Goal: Navigation & Orientation: Find specific page/section

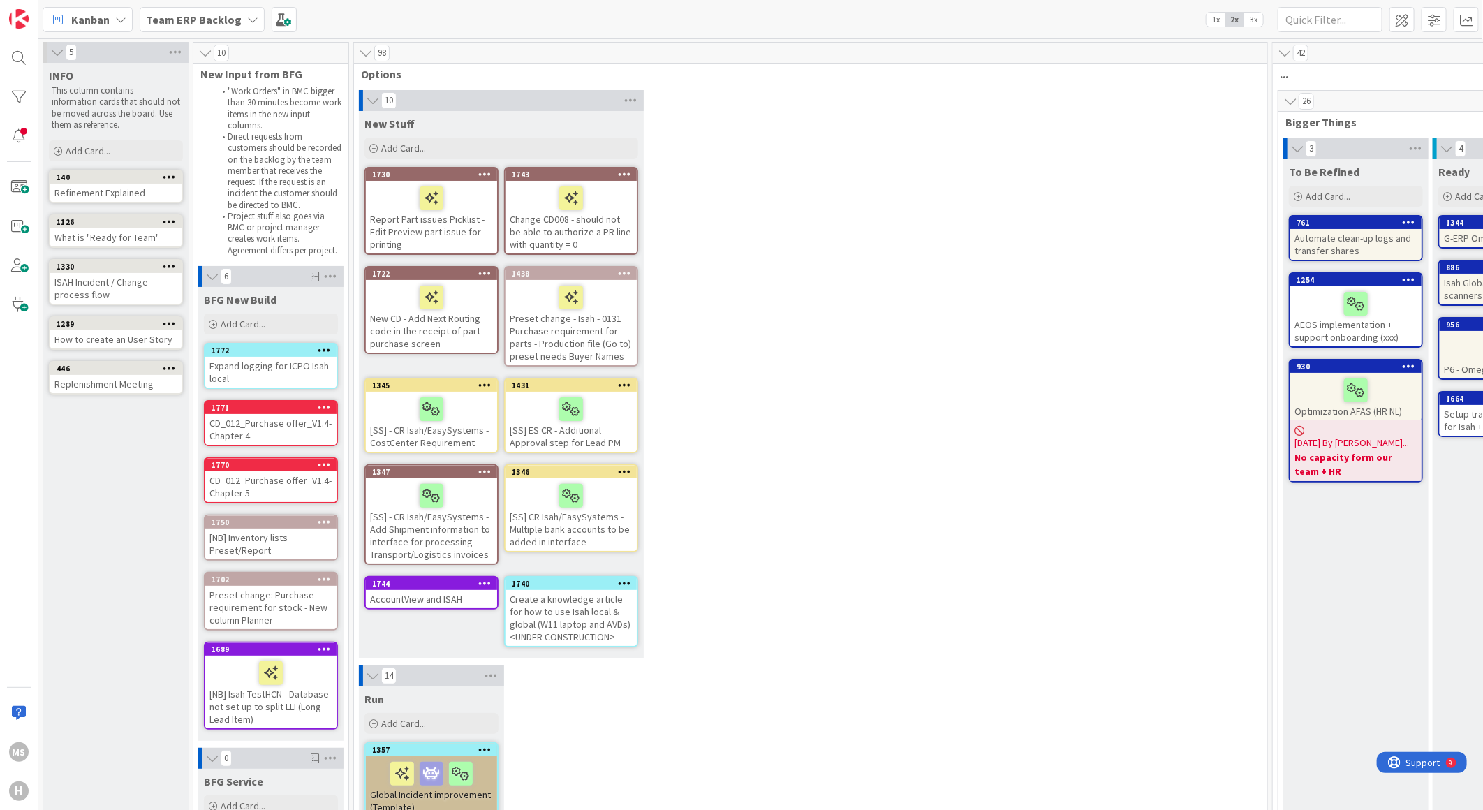
click at [247, 16] on icon at bounding box center [252, 19] width 11 height 11
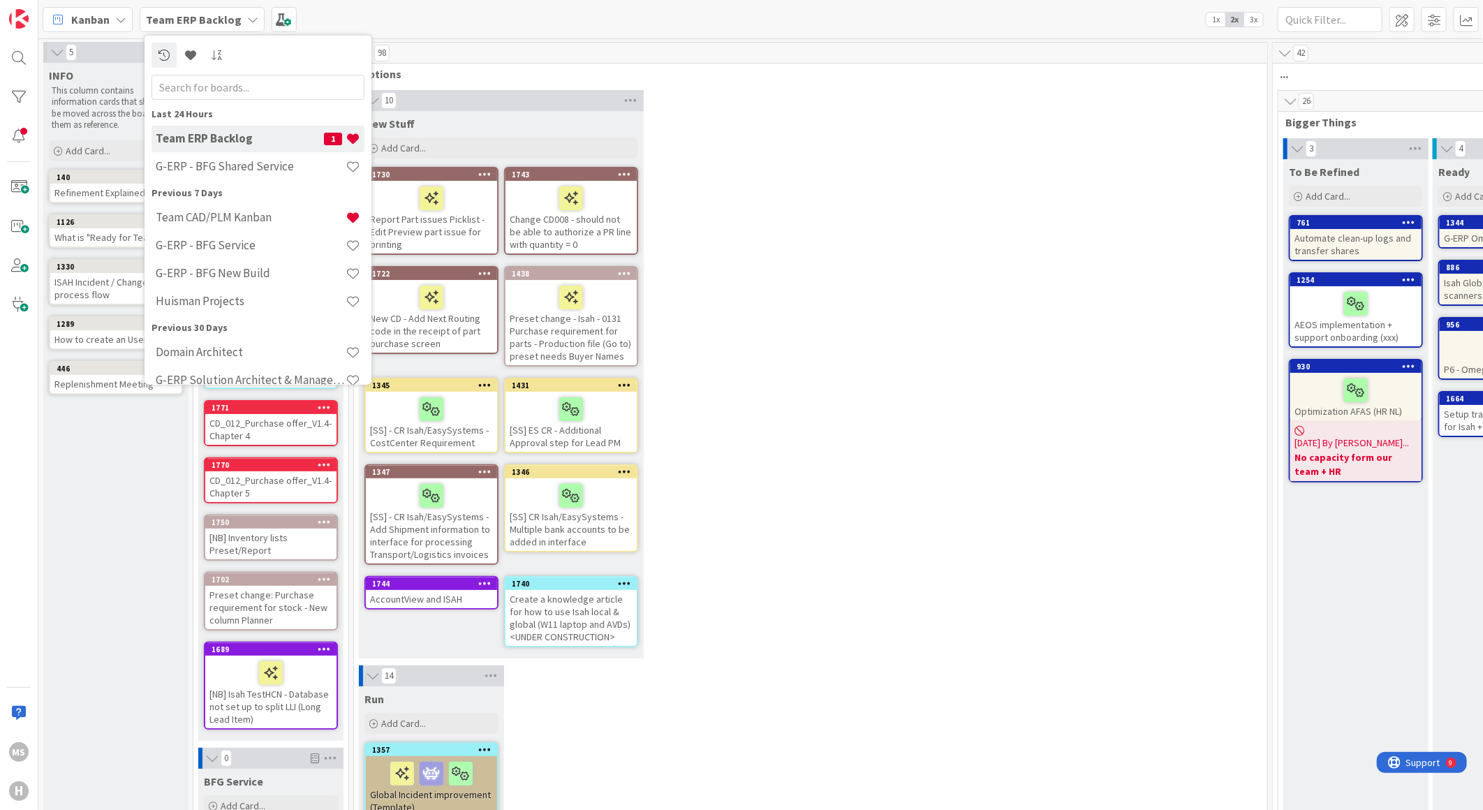
click at [126, 9] on div "Kanban" at bounding box center [88, 19] width 90 height 25
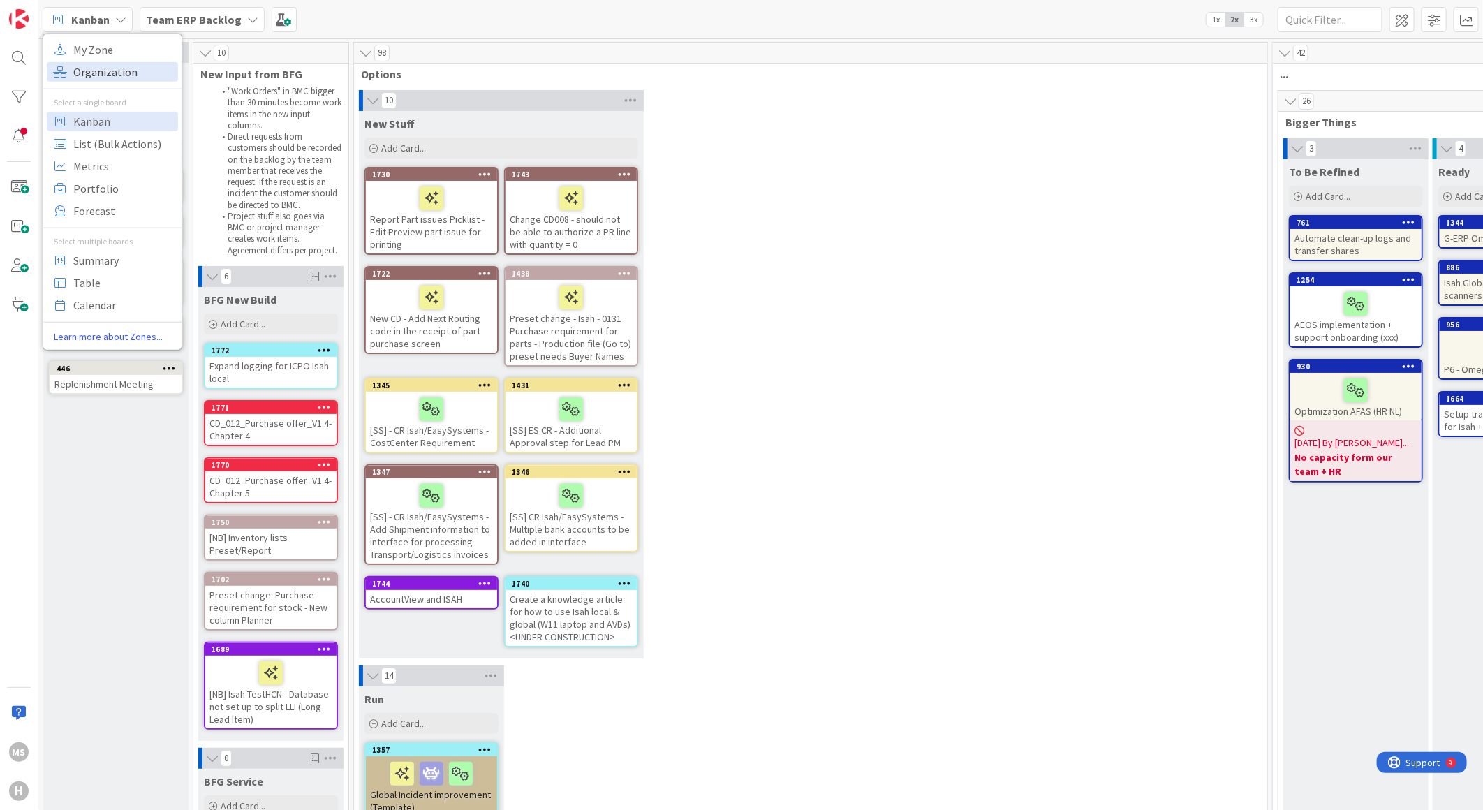
click at [108, 68] on span "Organization" at bounding box center [123, 71] width 101 height 21
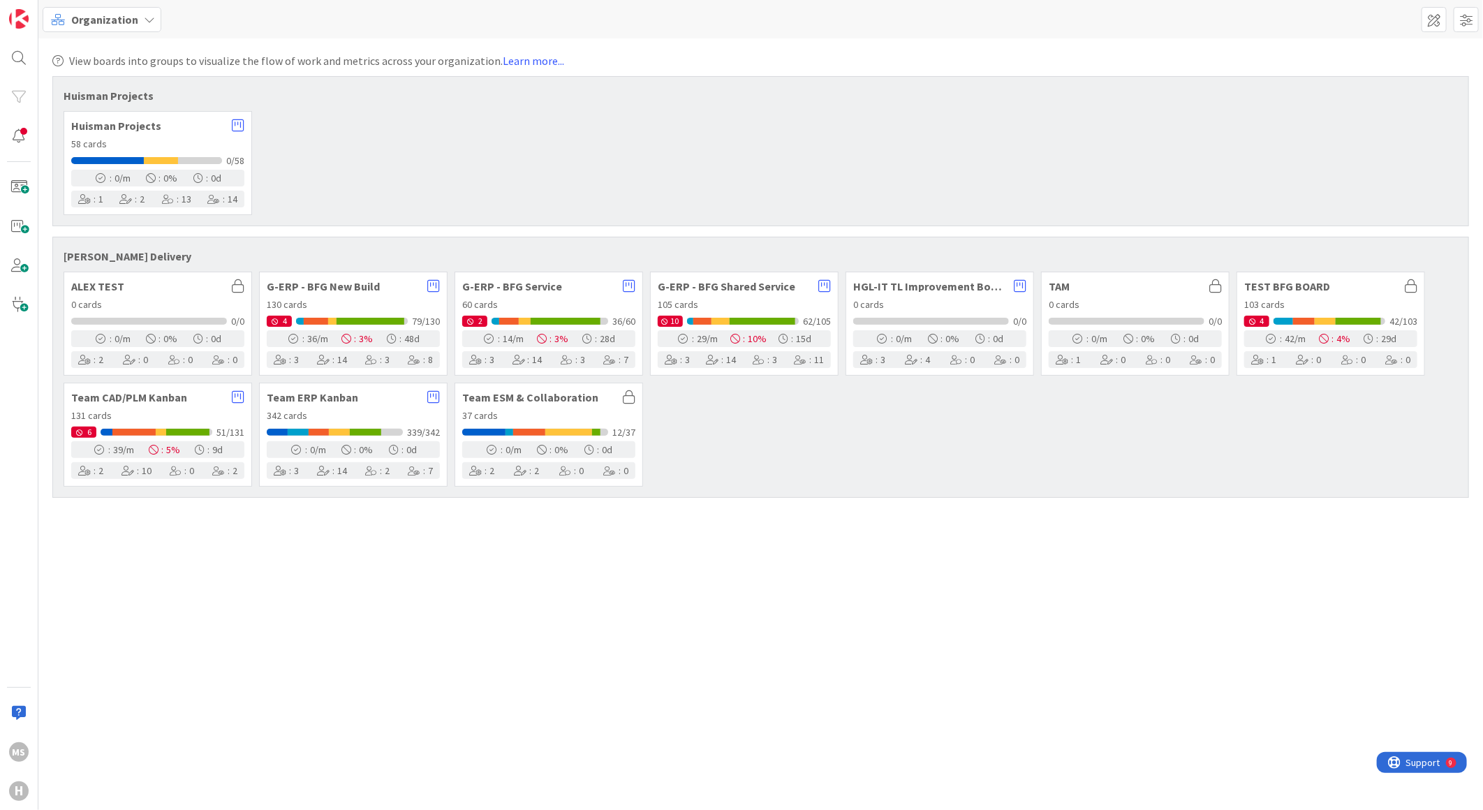
click at [147, 414] on div "131 cards" at bounding box center [157, 415] width 173 height 15
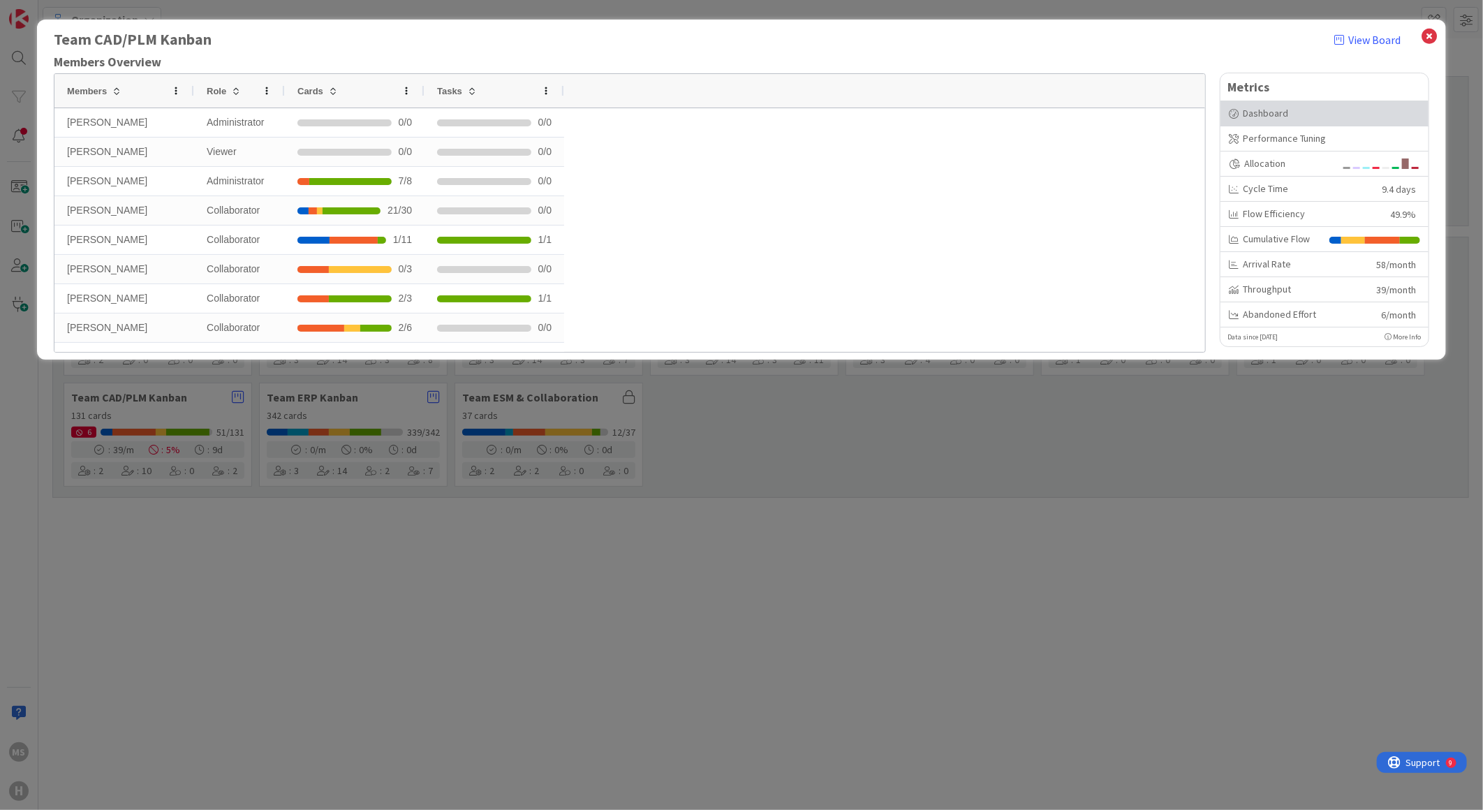
click at [1250, 109] on div "Dashboard" at bounding box center [1324, 113] width 191 height 15
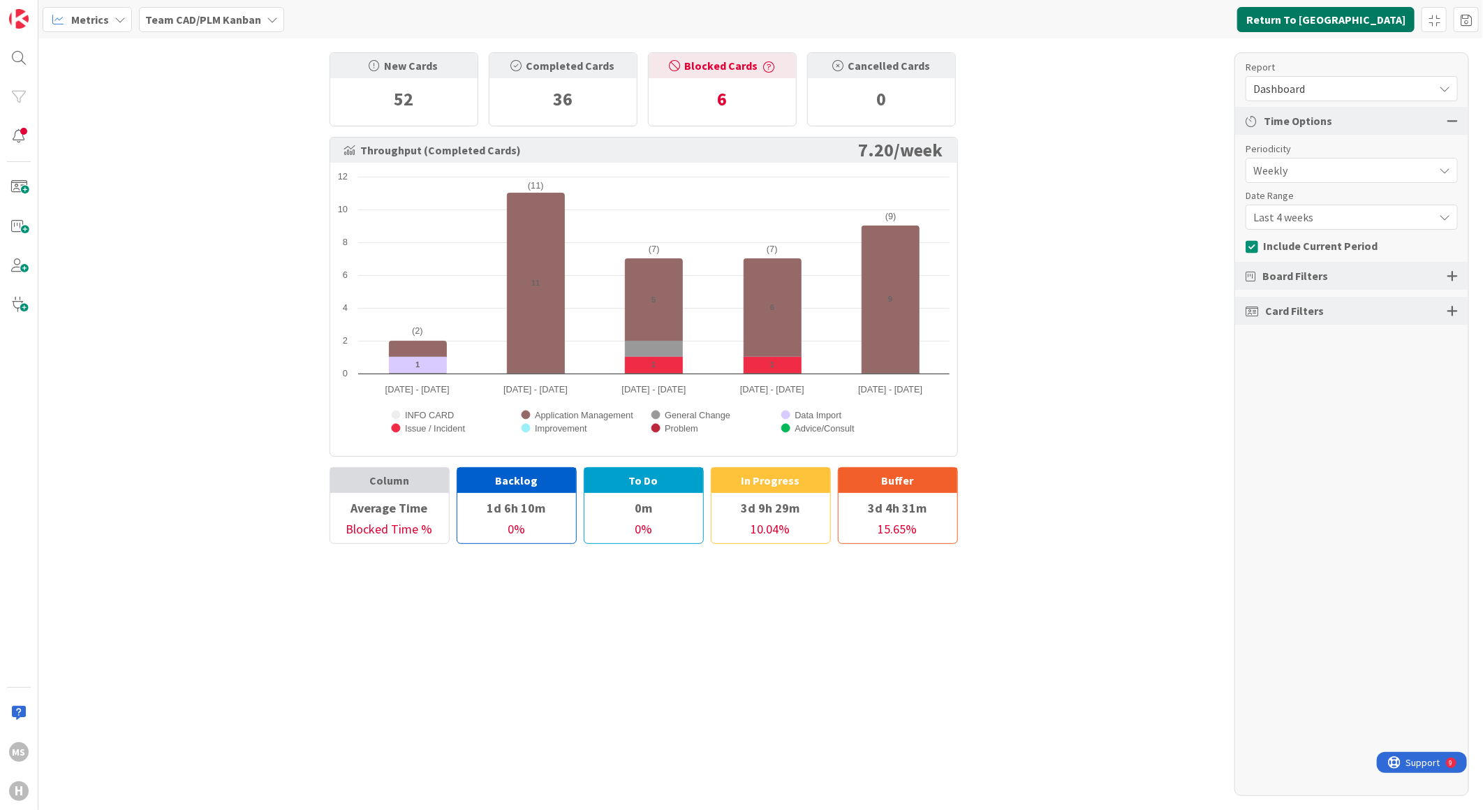
click at [1346, 17] on button "Return To Kanban" at bounding box center [1325, 19] width 177 height 25
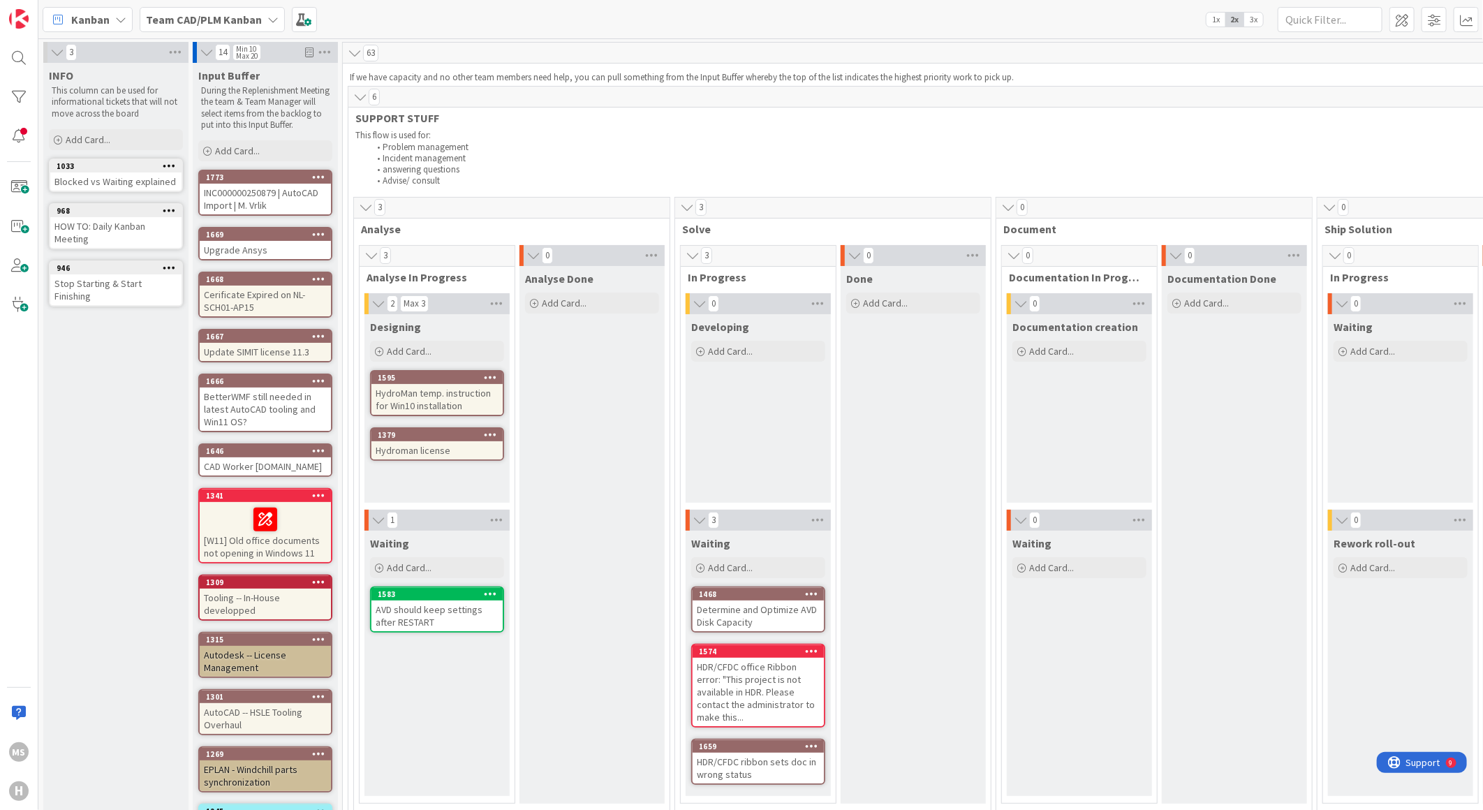
drag, startPoint x: 786, startPoint y: 808, endPoint x: 733, endPoint y: 777, distance: 60.7
click at [733, 777] on div "Waiting Add Card... 1468 Determine and Optimize AVD Disk Capacity 1574 HDR/CFDC…" at bounding box center [758, 663] width 145 height 265
click at [274, 15] on icon at bounding box center [272, 19] width 11 height 11
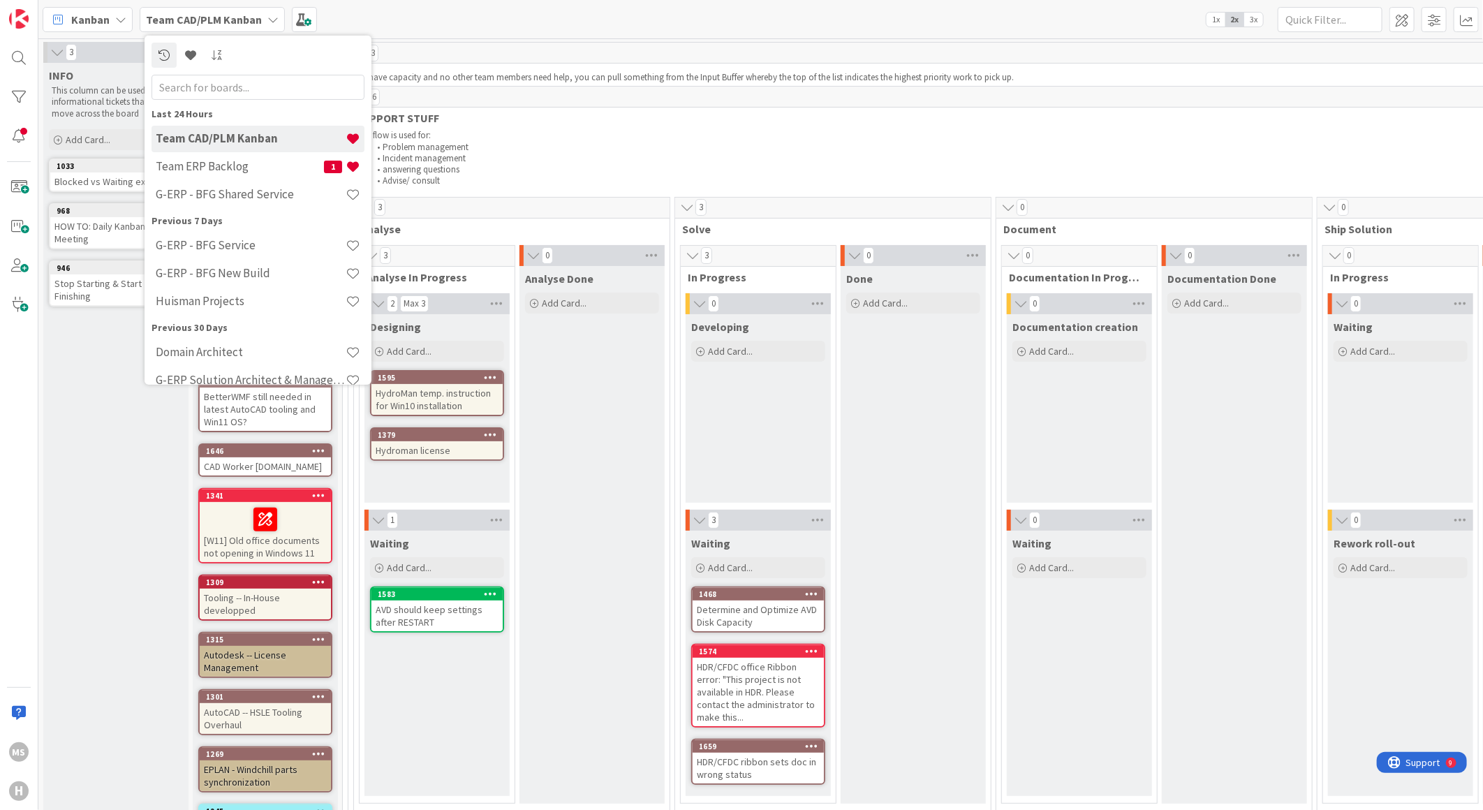
click at [113, 16] on div "Kanban" at bounding box center [88, 19] width 90 height 25
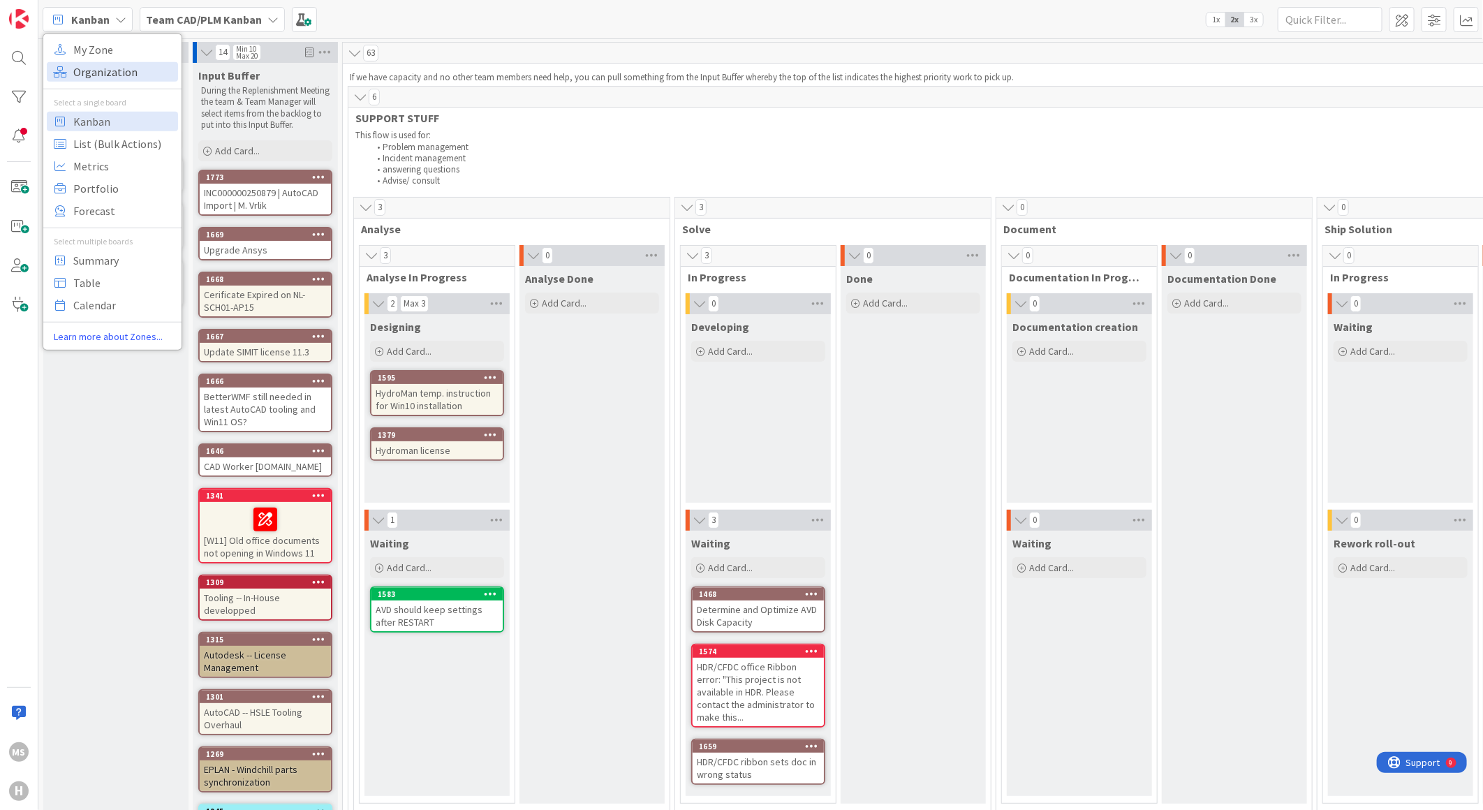
click at [100, 73] on span "Organization" at bounding box center [123, 71] width 101 height 21
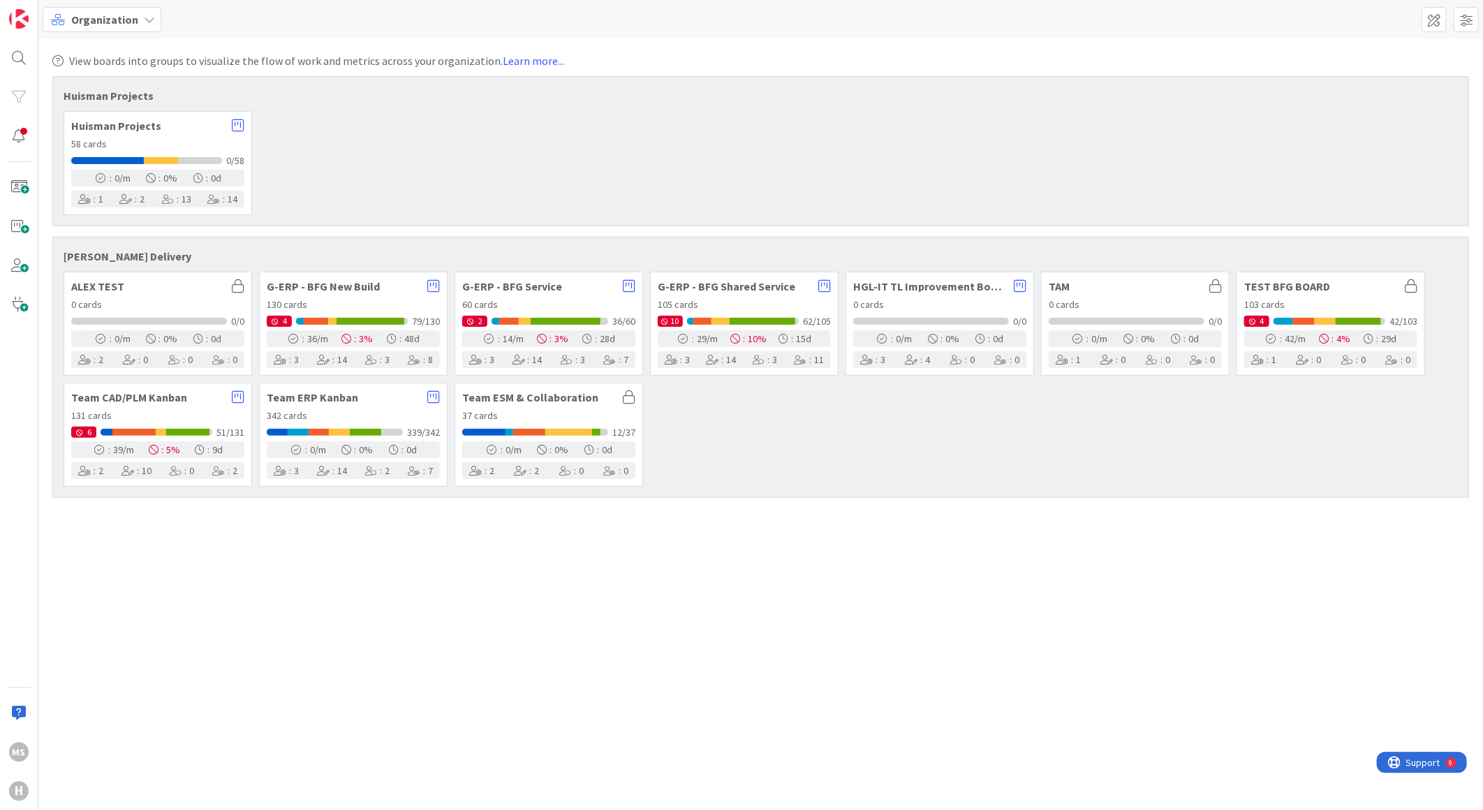
click at [191, 147] on div "58 cards" at bounding box center [157, 144] width 173 height 15
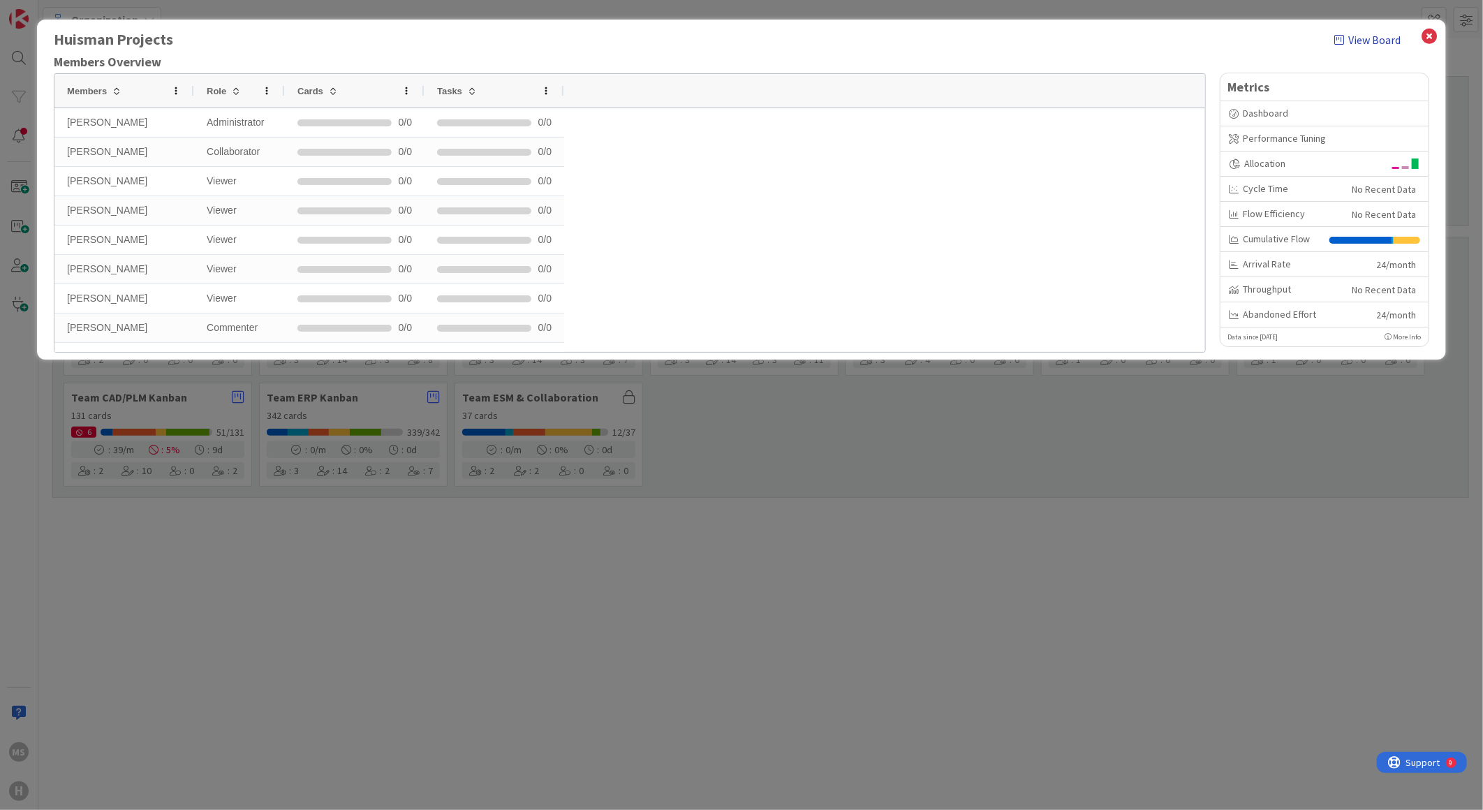
click at [1358, 38] on link "View Board" at bounding box center [1368, 39] width 66 height 17
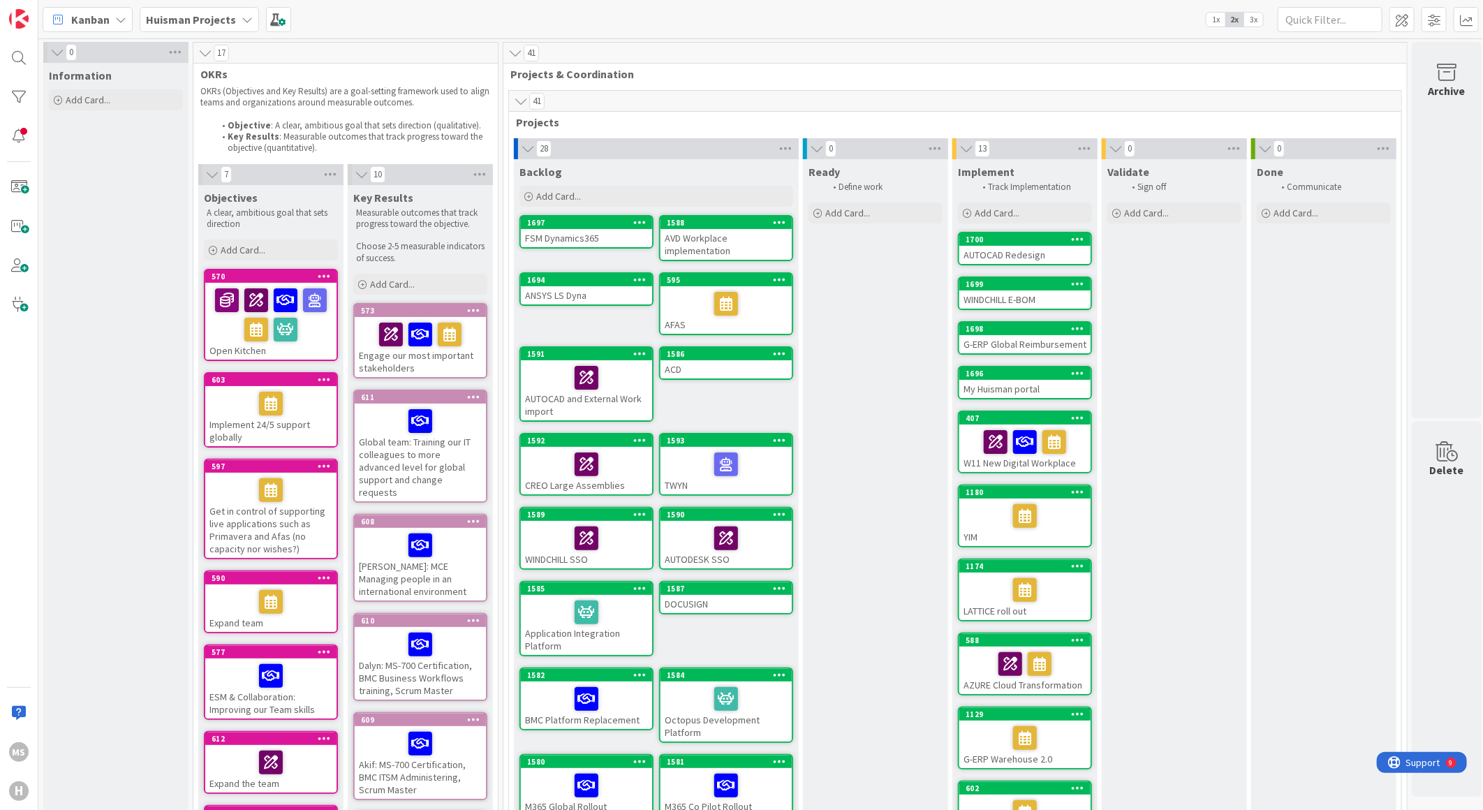
drag, startPoint x: 811, startPoint y: 672, endPoint x: 811, endPoint y: 484, distance: 188.5
click at [811, 484] on div "Ready Define work Add Card..." at bounding box center [875, 701] width 145 height 1085
